Goal: Answer question/provide support

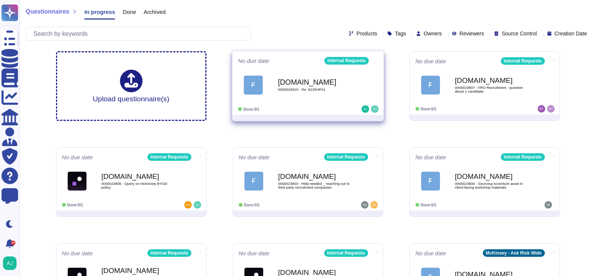
click at [325, 105] on div "Done: 0/1" at bounding box center [284, 109] width 93 height 8
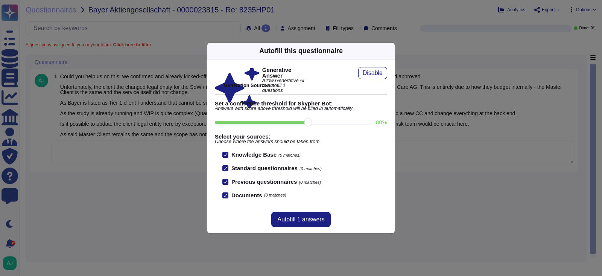
click at [390, 75] on icon at bounding box center [462, 147] width 144 height 144
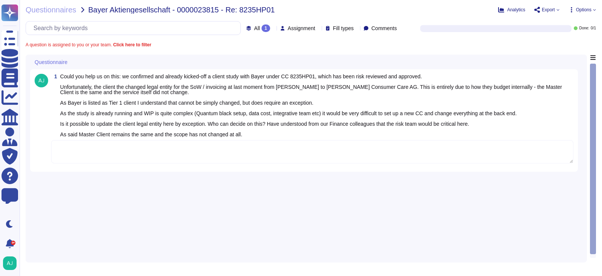
click at [259, 158] on textarea at bounding box center [312, 151] width 522 height 23
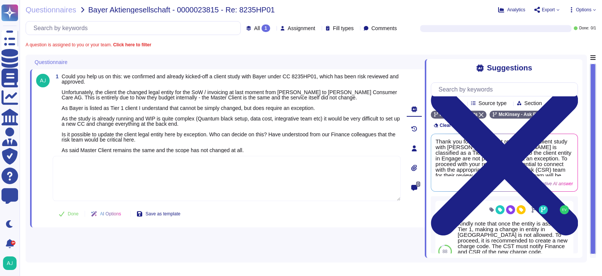
click at [81, 171] on textarea at bounding box center [227, 178] width 348 height 45
paste textarea "Thank you for reaching out to our Ask Risk team. Let me loop in our Diligence t…"
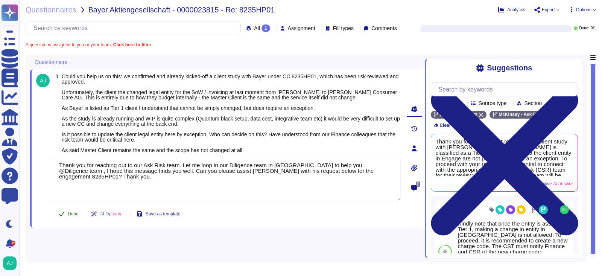
type textarea "Thank you for reaching out to our Ask Risk team. Let me loop in our Diligence t…"
click at [73, 213] on button "Done" at bounding box center [69, 213] width 32 height 15
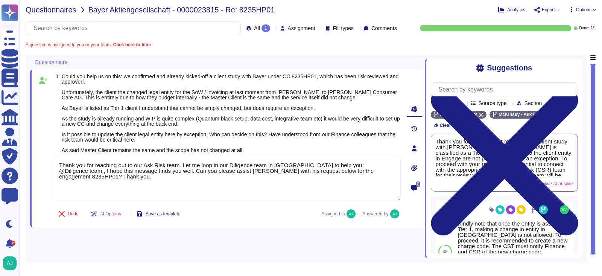
click at [65, 11] on span "Questionnaires" at bounding box center [51, 10] width 51 height 8
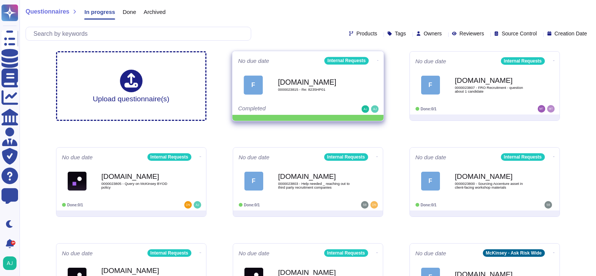
click at [377, 59] on icon at bounding box center [378, 60] width 2 height 2
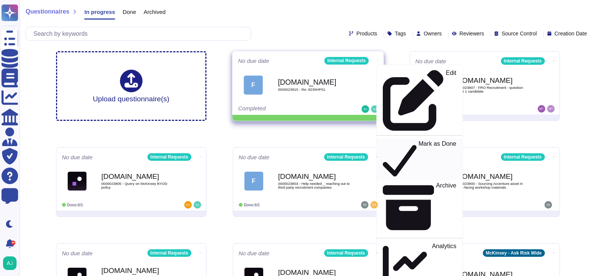
click at [418, 140] on p "Mark as Done" at bounding box center [437, 159] width 38 height 38
